Goal: Task Accomplishment & Management: Manage account settings

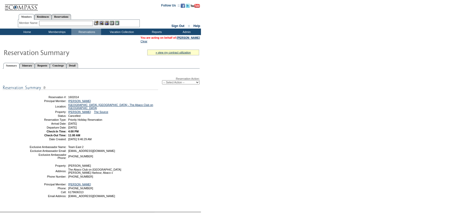
click at [64, 22] on input "text" at bounding box center [66, 23] width 54 height 5
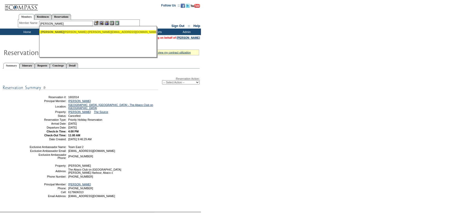
click at [67, 32] on div "Turner, J ana (jana@retsusa.com)" at bounding box center [98, 31] width 114 height 3
type input "Turner, Jana (jana@retsusa.com)"
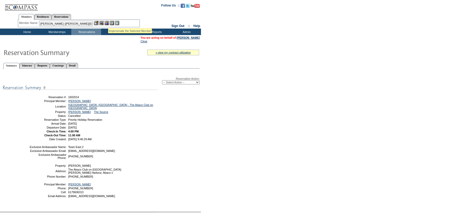
click at [109, 22] on img at bounding box center [106, 23] width 4 height 4
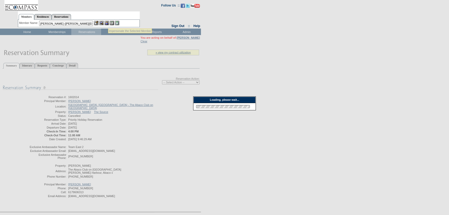
click at [104, 22] on img at bounding box center [101, 23] width 4 height 4
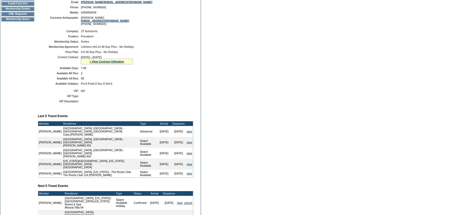
scroll to position [118, 0]
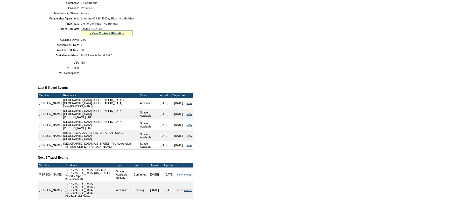
click at [179, 188] on link "view" at bounding box center [179, 189] width 5 height 3
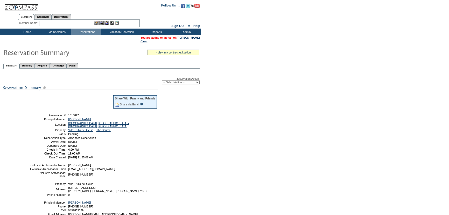
click at [170, 81] on select "-- Select Action -- Modify Reservation Dates Modify Reservation Cost Modify Occ…" at bounding box center [181, 82] width 38 height 4
select select "ConfirmRes"
click at [162, 80] on select "-- Select Action -- Modify Reservation Dates Modify Reservation Cost Modify Occ…" at bounding box center [181, 82] width 38 height 4
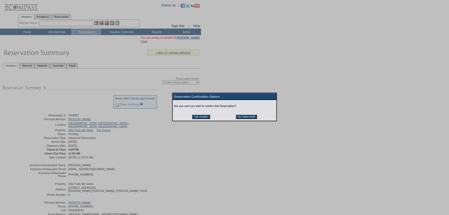
click at [203, 117] on input "Yes, Confirm" at bounding box center [201, 117] width 18 height 4
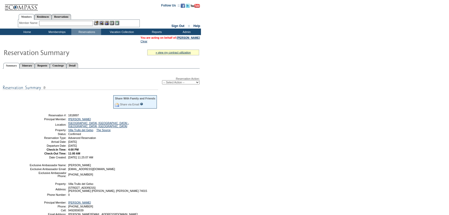
click at [52, 97] on td at bounding box center [71, 103] width 83 height 17
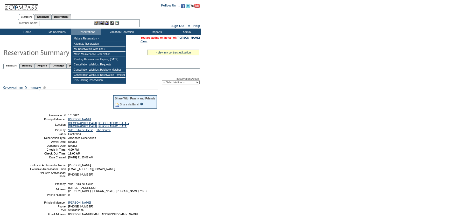
click at [89, 9] on td at bounding box center [99, 5] width 117 height 11
click at [89, 23] on input "text" at bounding box center [66, 23] width 54 height 5
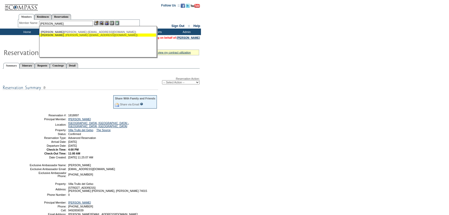
click at [86, 35] on div "Hirshberg , Nicole (nhirshberg@jr286.com)" at bounding box center [98, 34] width 114 height 3
type input "Hirshberg, Nicole (nhirshberg@jr286.com)"
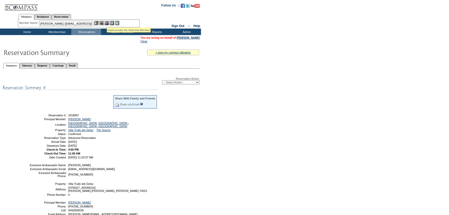
click at [107, 22] on img at bounding box center [106, 23] width 4 height 4
click at [104, 23] on img at bounding box center [101, 23] width 4 height 4
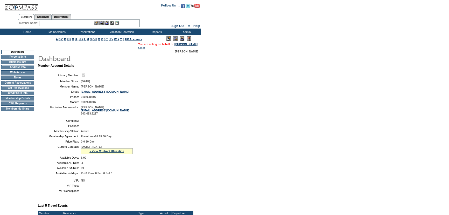
click at [135, 80] on td "[DATE]" at bounding box center [136, 81] width 110 height 3
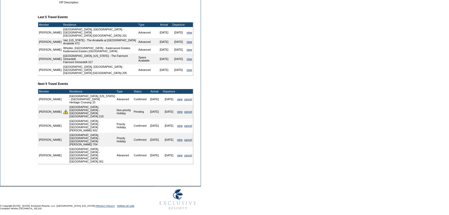
scroll to position [188, 0]
click at [177, 113] on link "view" at bounding box center [179, 111] width 5 height 3
